Goal: Task Accomplishment & Management: Manage account settings

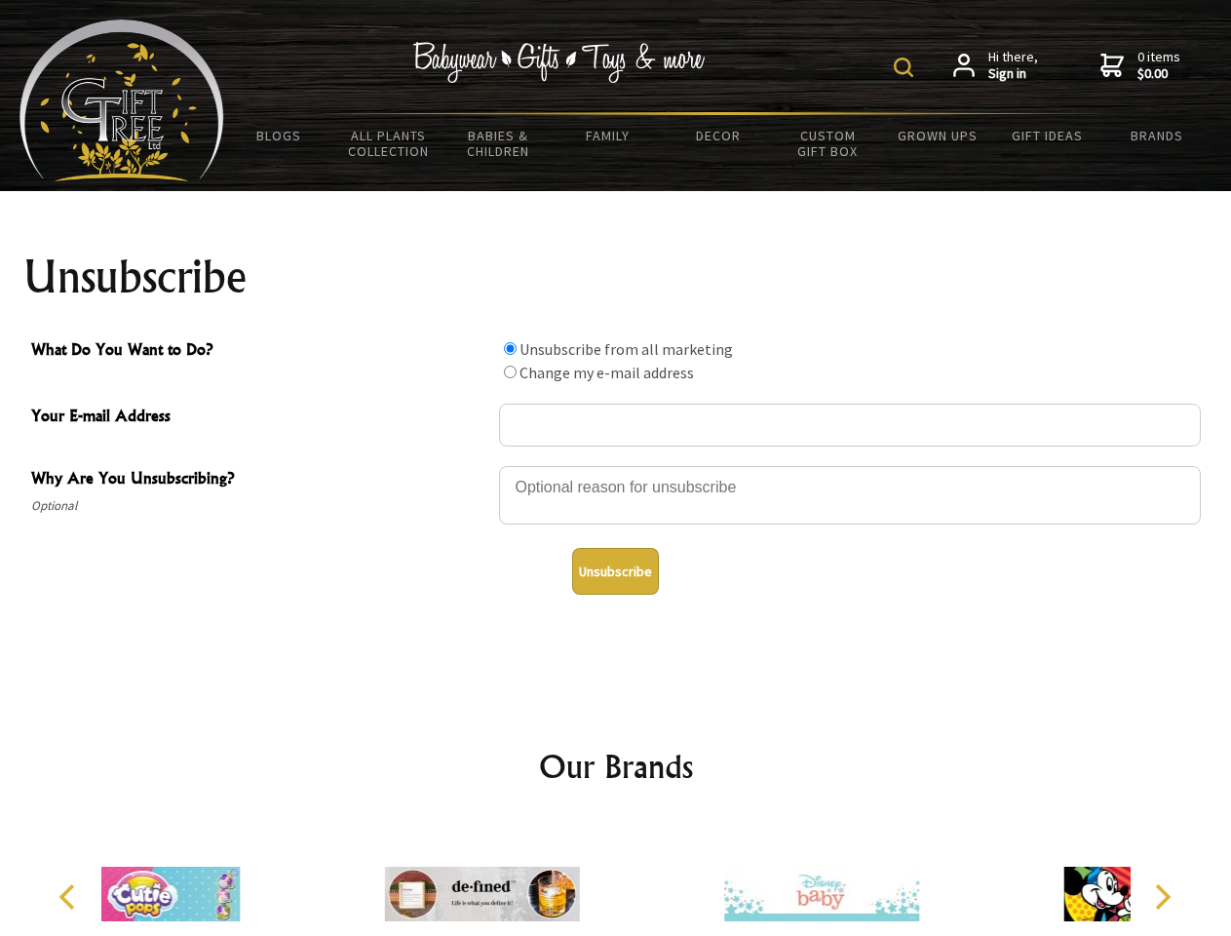
click at [907, 67] on img at bounding box center [903, 67] width 19 height 19
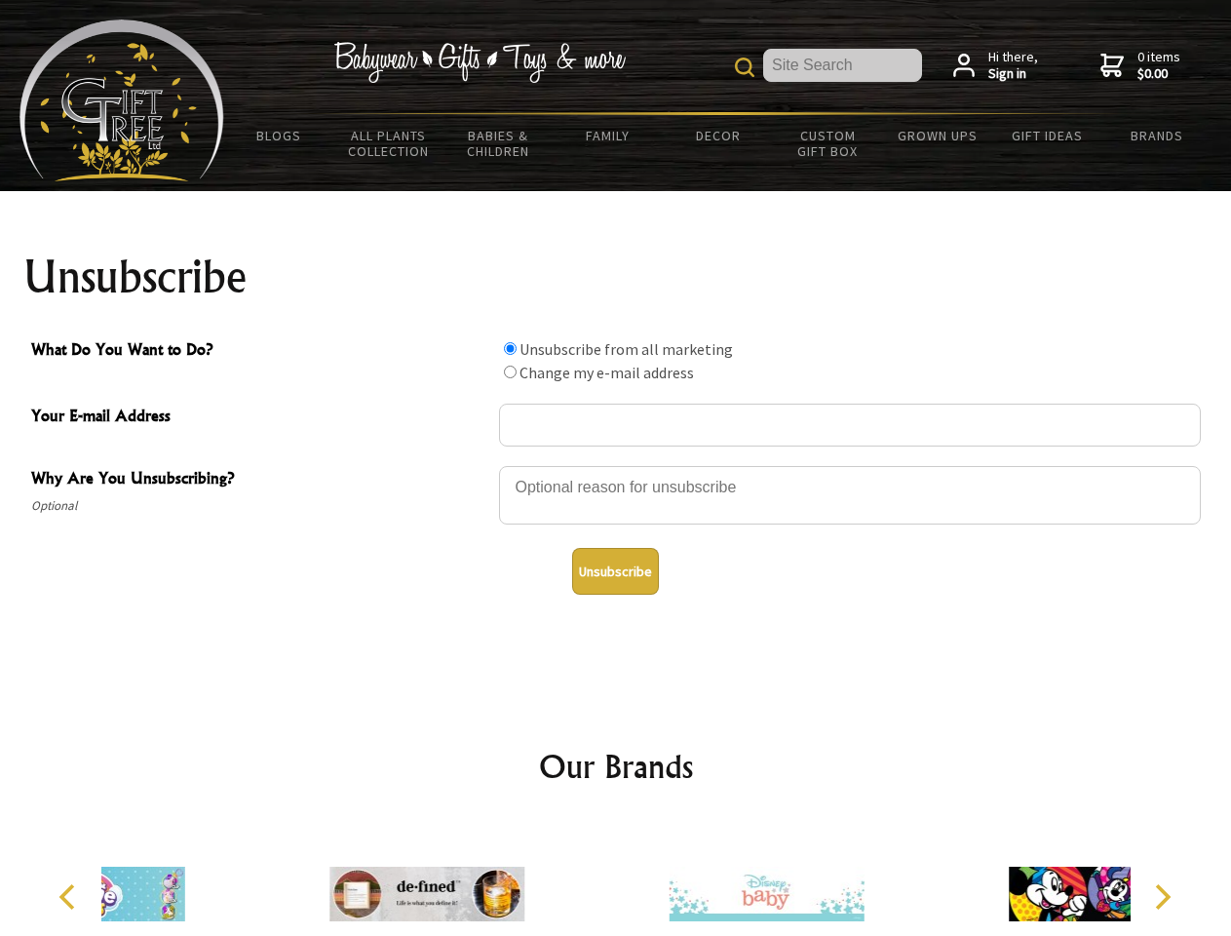
click at [616, 465] on div at bounding box center [850, 498] width 702 height 68
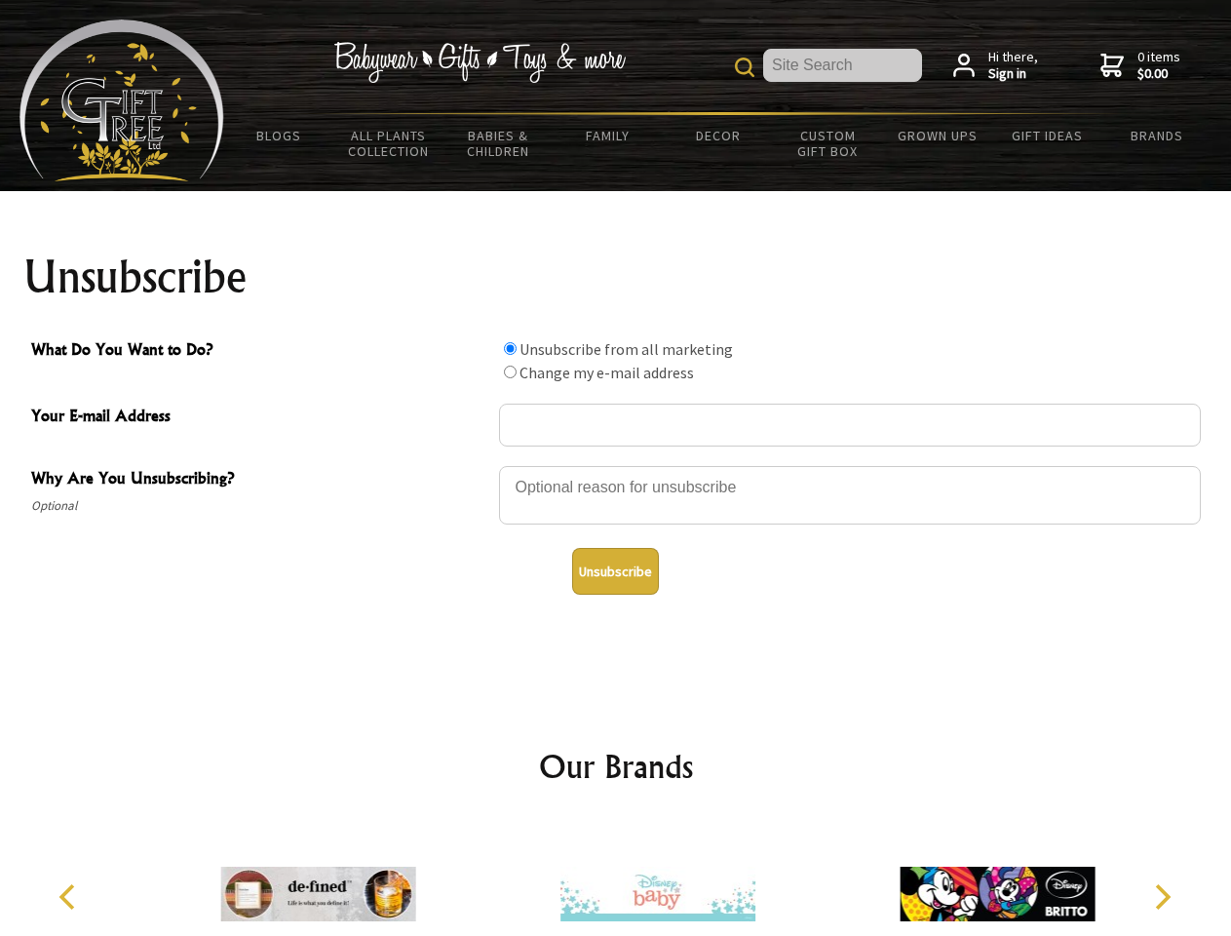
click at [510, 348] on input "What Do You Want to Do?" at bounding box center [510, 348] width 13 height 13
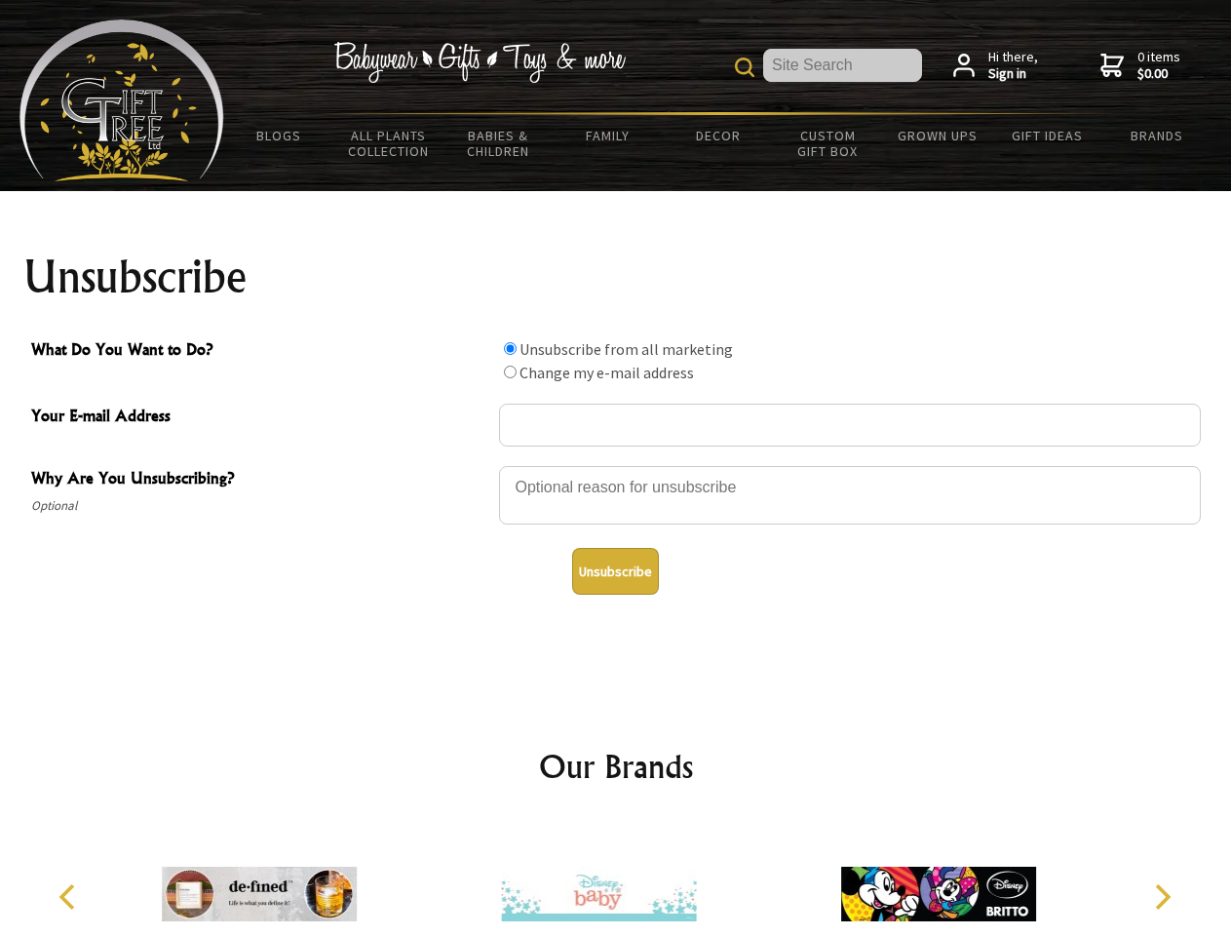
click at [510, 371] on input "What Do You Want to Do?" at bounding box center [510, 372] width 13 height 13
radio input "true"
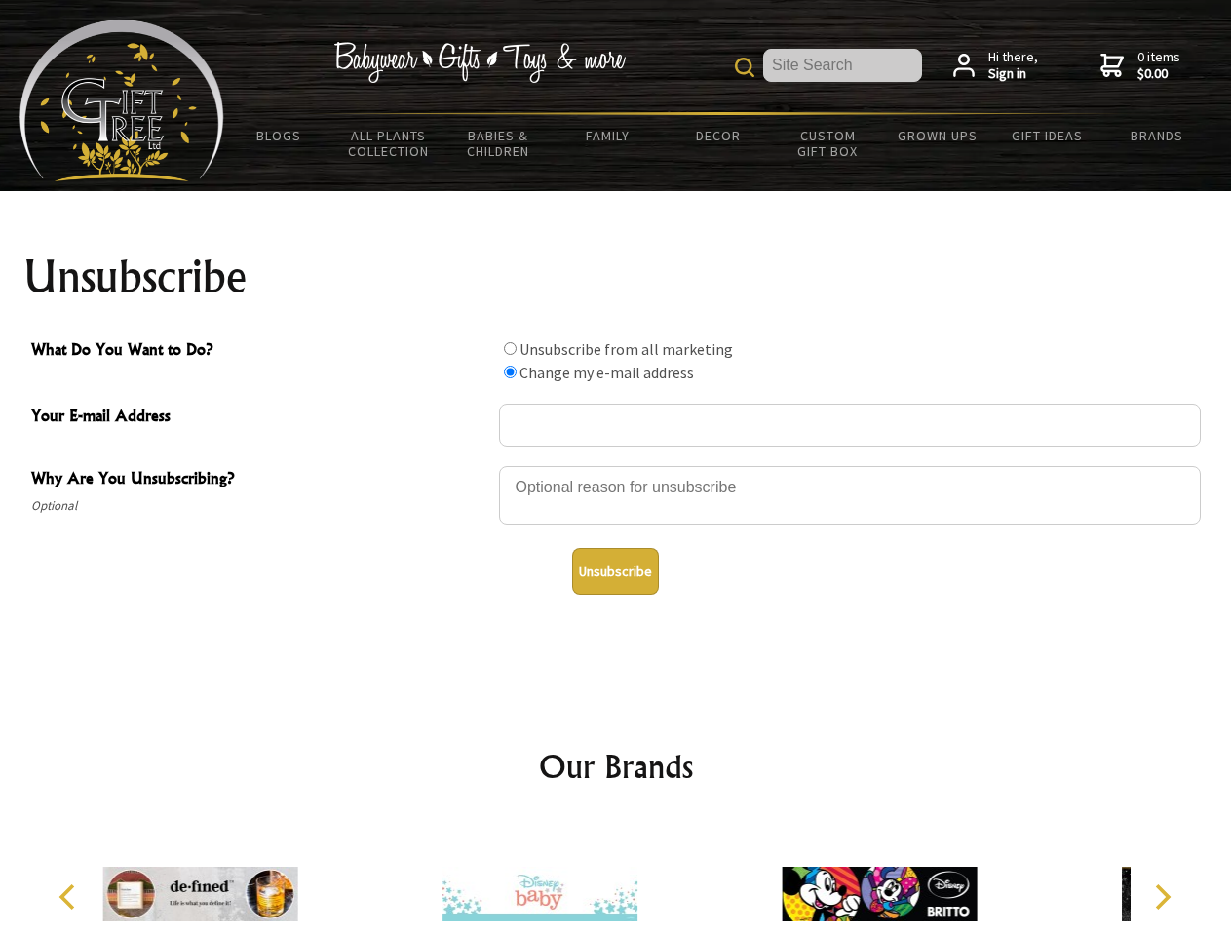
click at [615, 571] on button "Unsubscribe" at bounding box center [615, 571] width 87 height 47
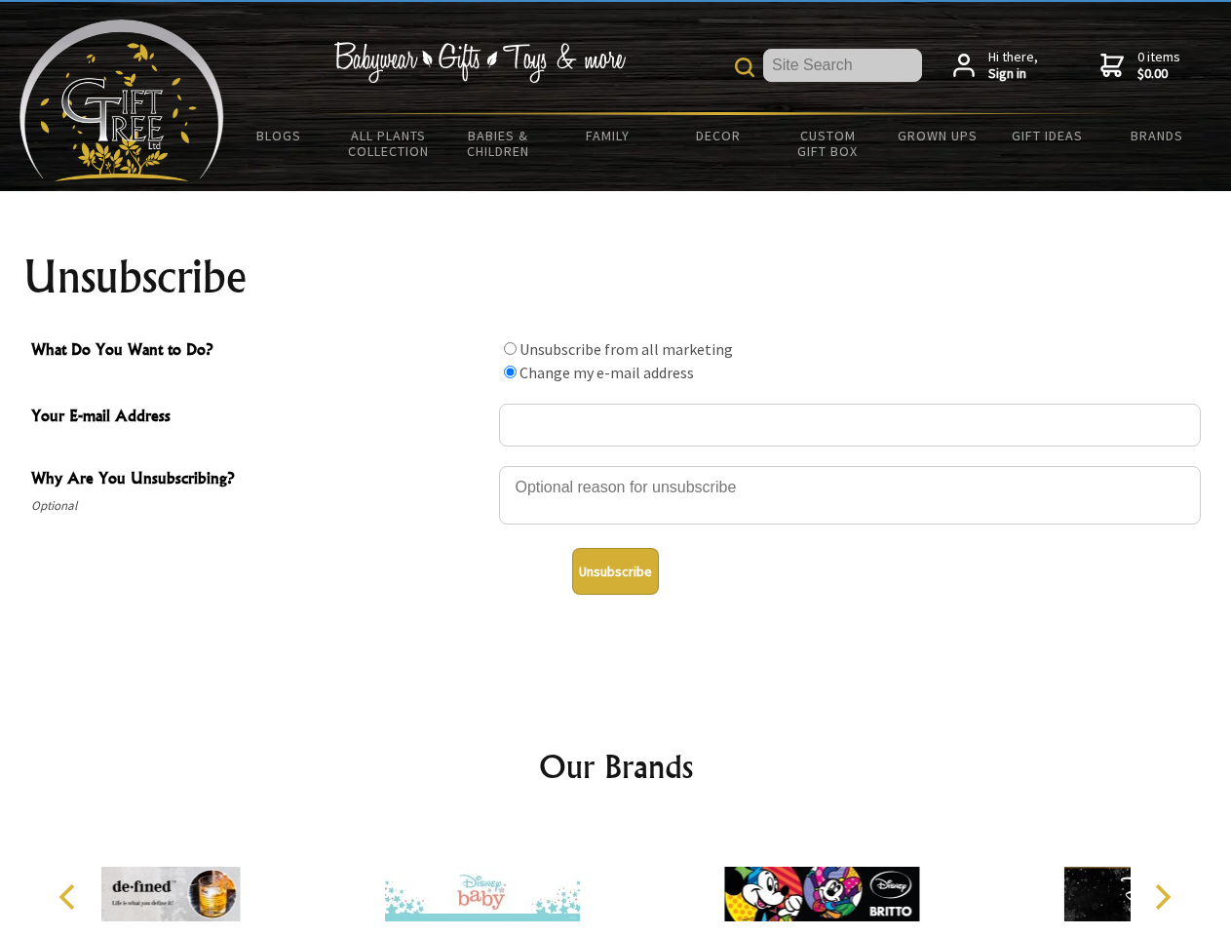
click at [616, 878] on div at bounding box center [481, 897] width 339 height 152
click at [70, 897] on icon "Previous" at bounding box center [69, 896] width 25 height 25
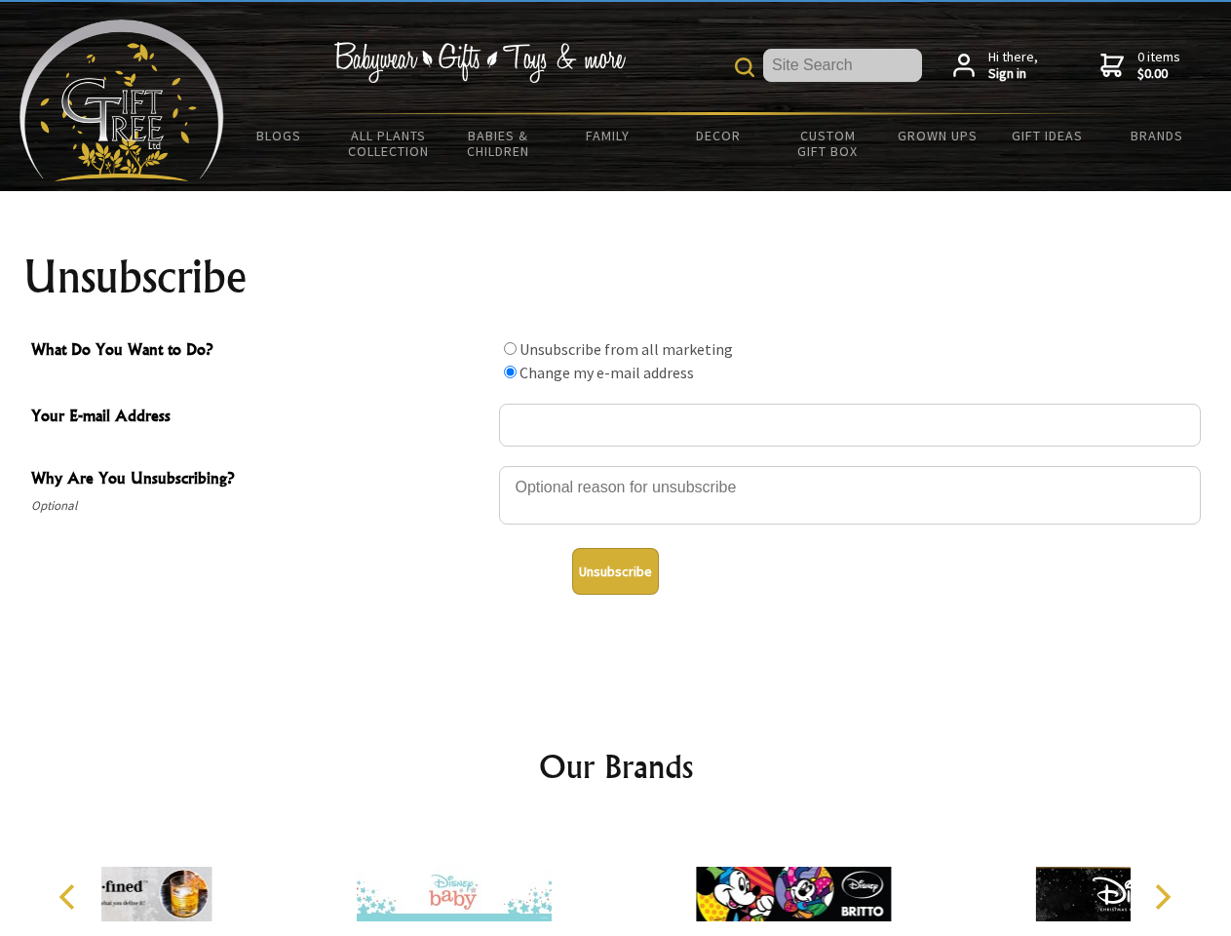
click at [1162, 897] on icon "Next" at bounding box center [1160, 896] width 25 height 25
